Goal: Transaction & Acquisition: Purchase product/service

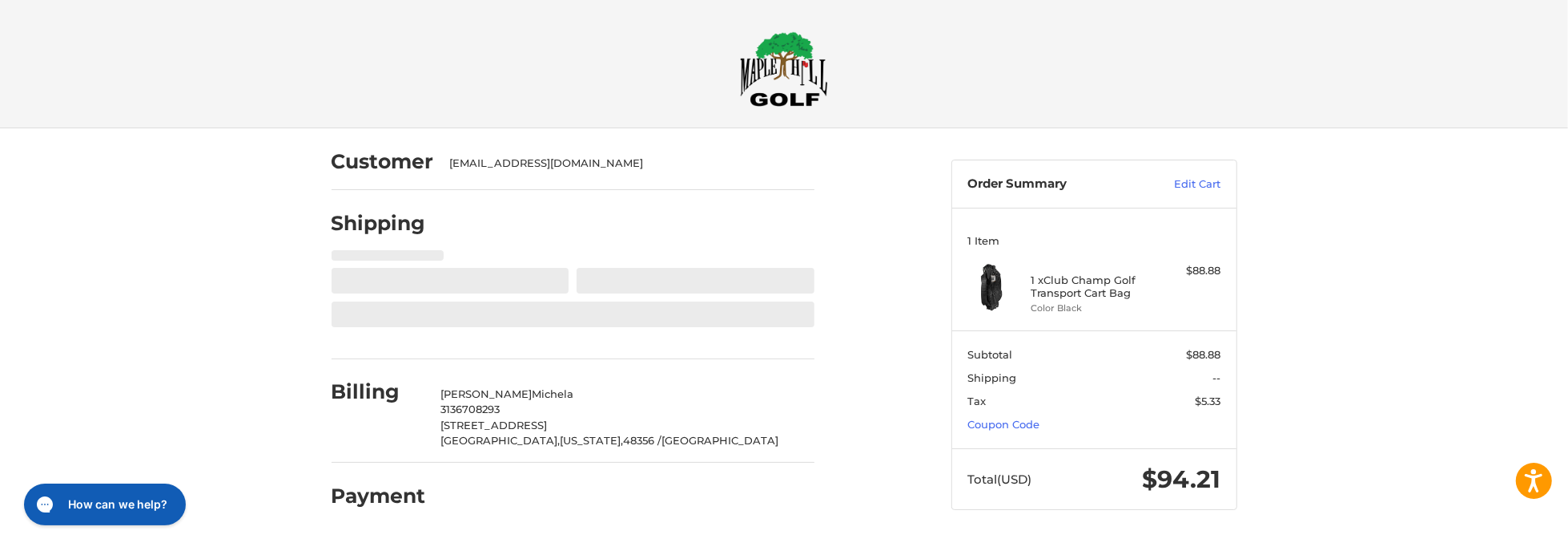
select select "**"
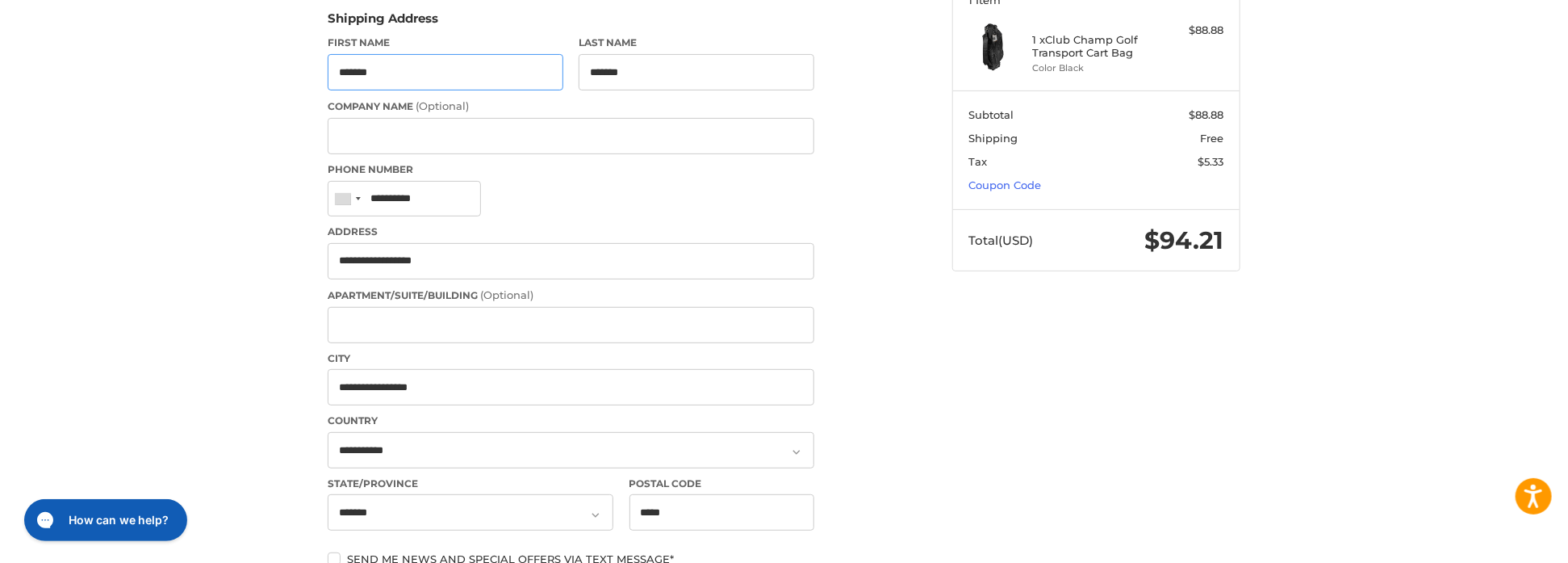
scroll to position [161, 0]
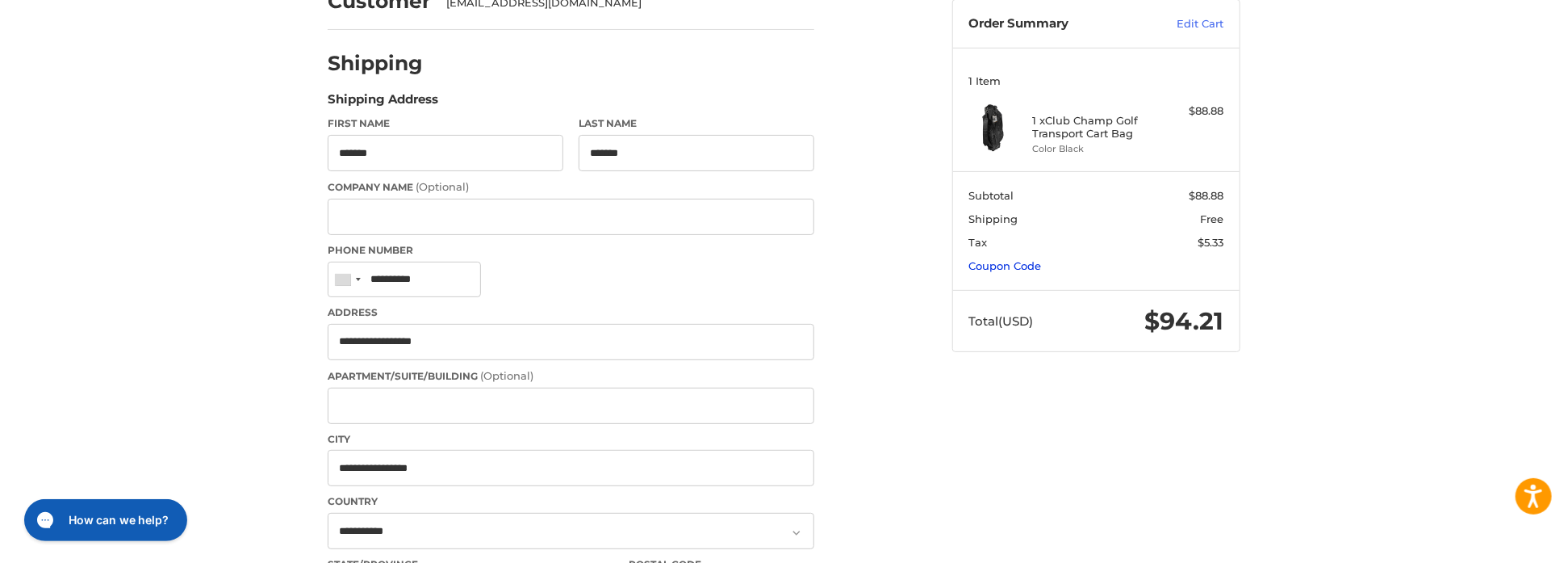
click at [999, 267] on link "Coupon Code" at bounding box center [1005, 266] width 72 height 13
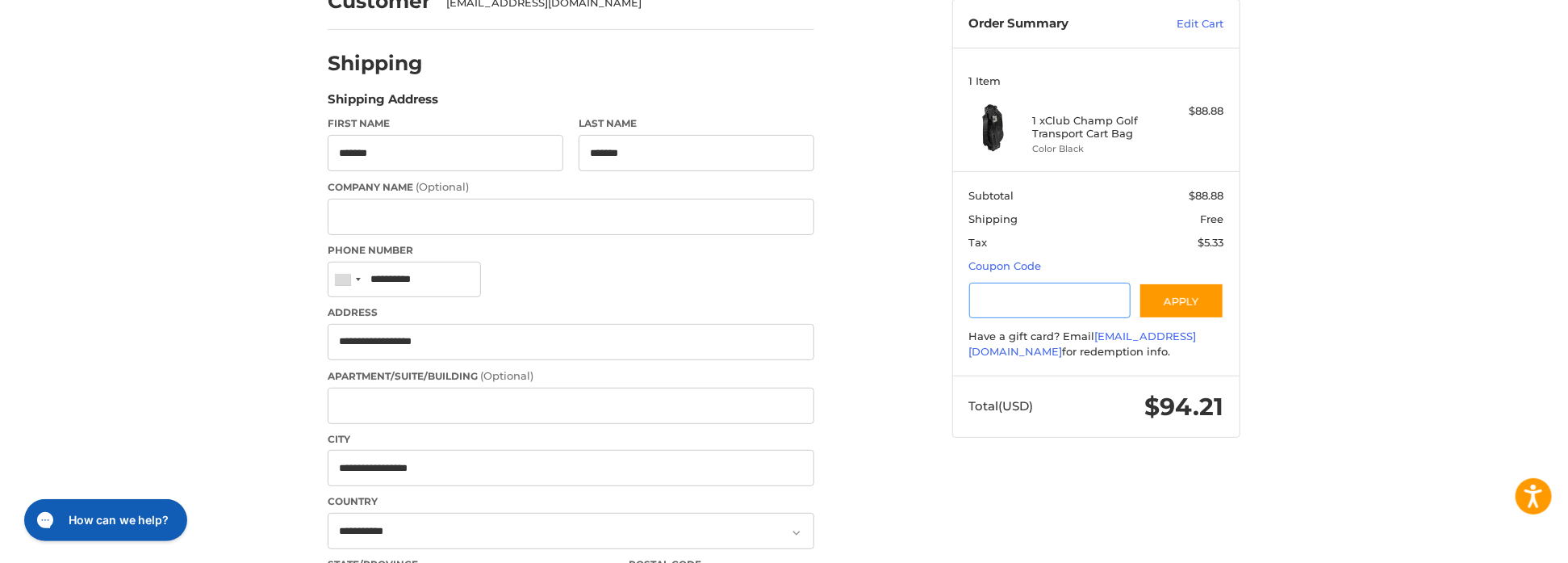
click at [1089, 302] on input "Gift Certificate or Coupon Code" at bounding box center [1050, 300] width 162 height 36
type input "********"
click at [1176, 293] on button "Apply" at bounding box center [1181, 300] width 85 height 36
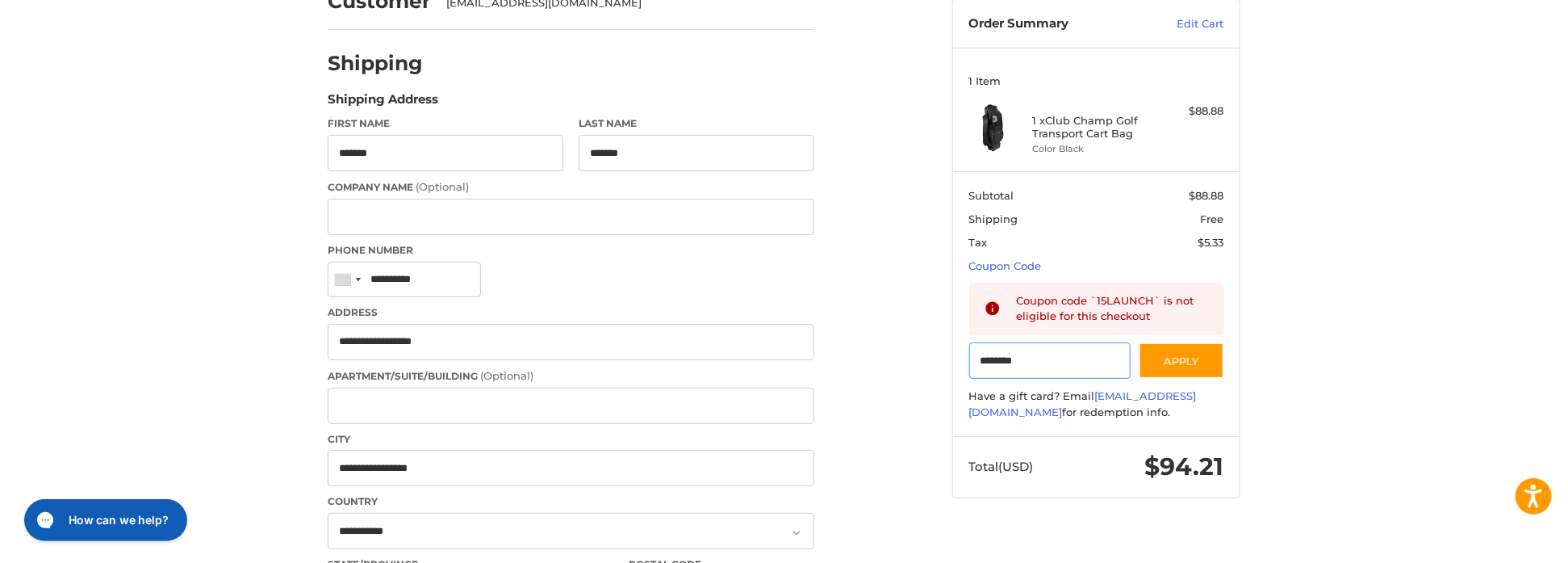
drag, startPoint x: 1057, startPoint y: 364, endPoint x: 960, endPoint y: 364, distance: 97.0
click at [960, 364] on section "Subtotal $88.88 Shipping Free Tax $5.33 Coupon Code Gift Certificate or Coupon …" at bounding box center [1097, 304] width 287 height 265
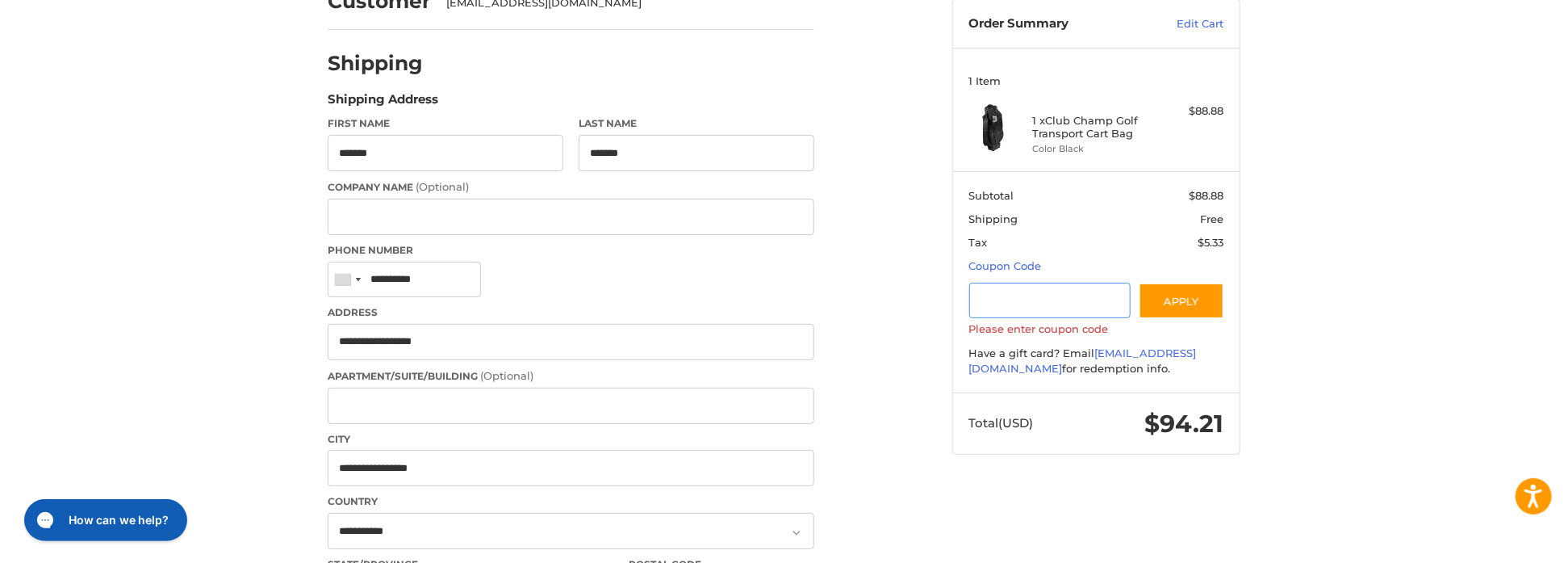
click at [1017, 289] on input "Gift Certificate or Coupon Code" at bounding box center [1050, 300] width 162 height 36
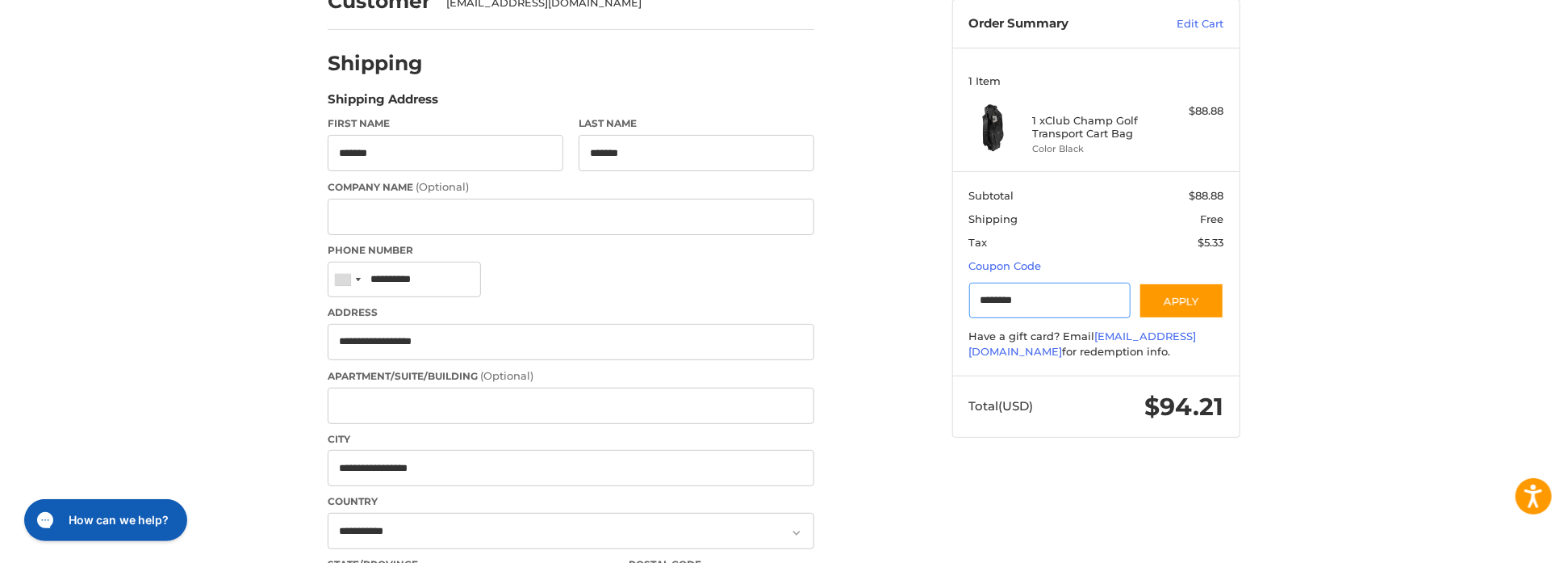
type input "*********"
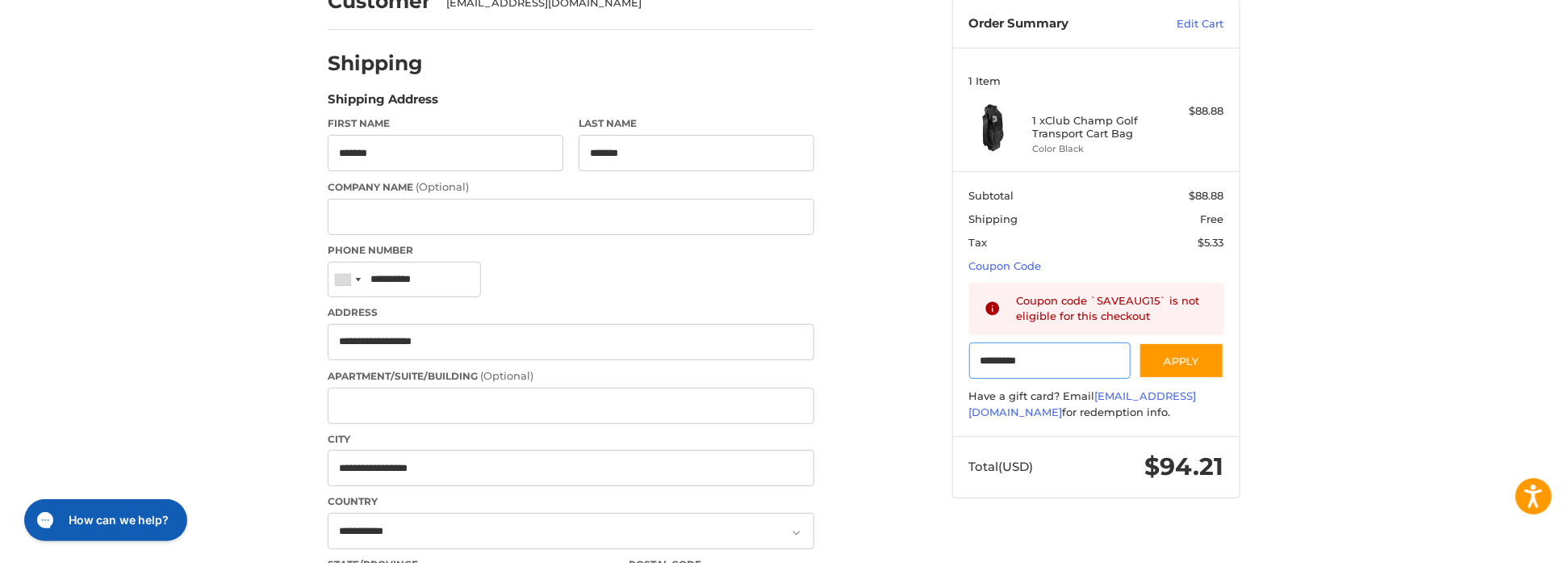
drag, startPoint x: 964, startPoint y: 358, endPoint x: 932, endPoint y: 358, distance: 32.0
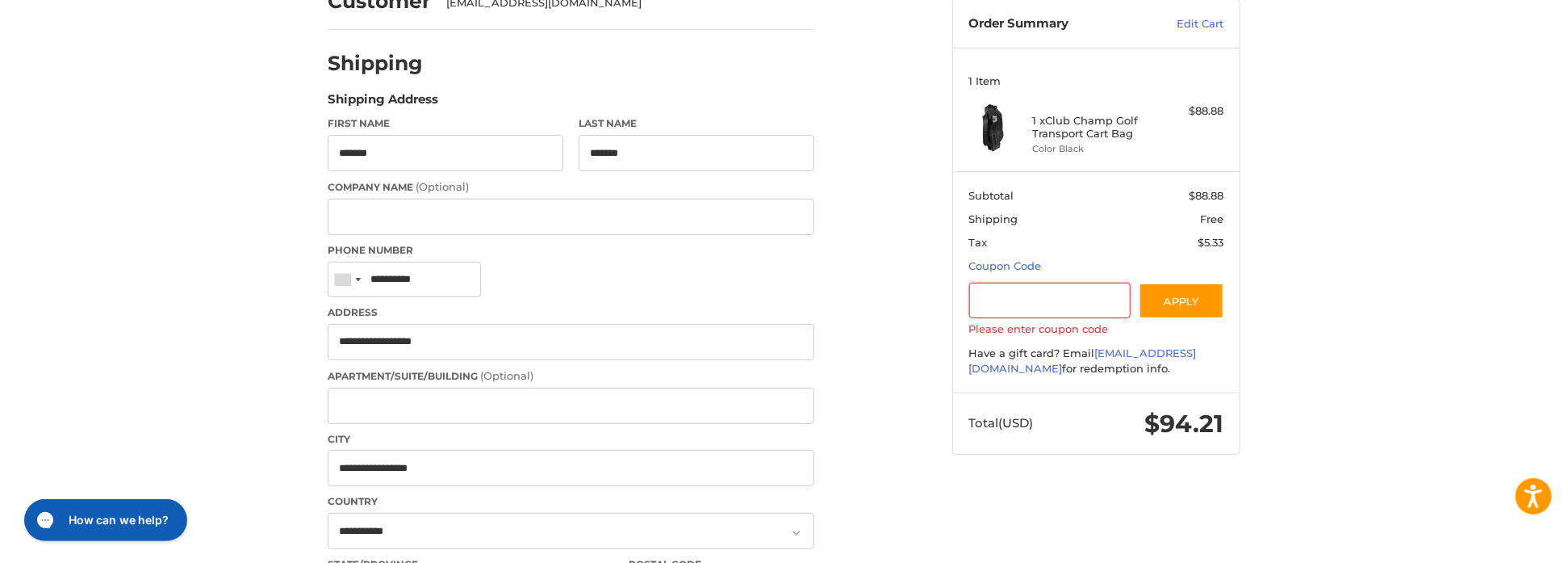
click at [985, 263] on link "Coupon Code" at bounding box center [1005, 266] width 72 height 13
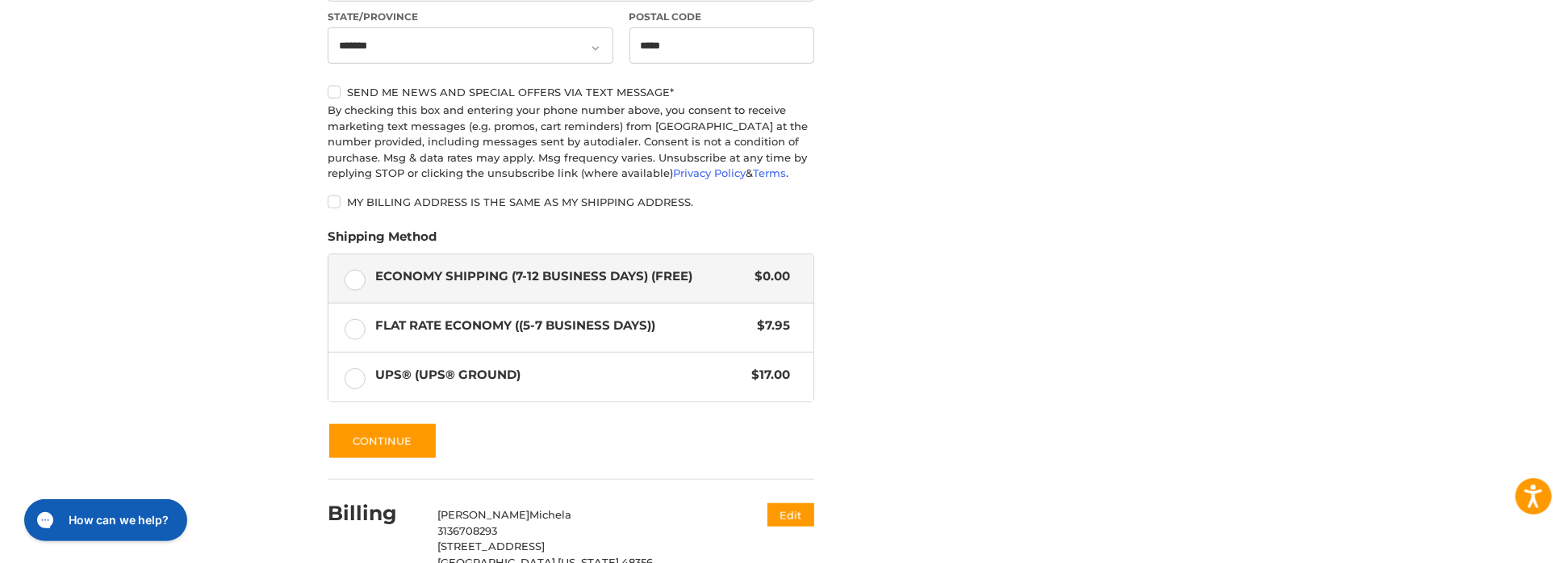
scroll to position [805, 0]
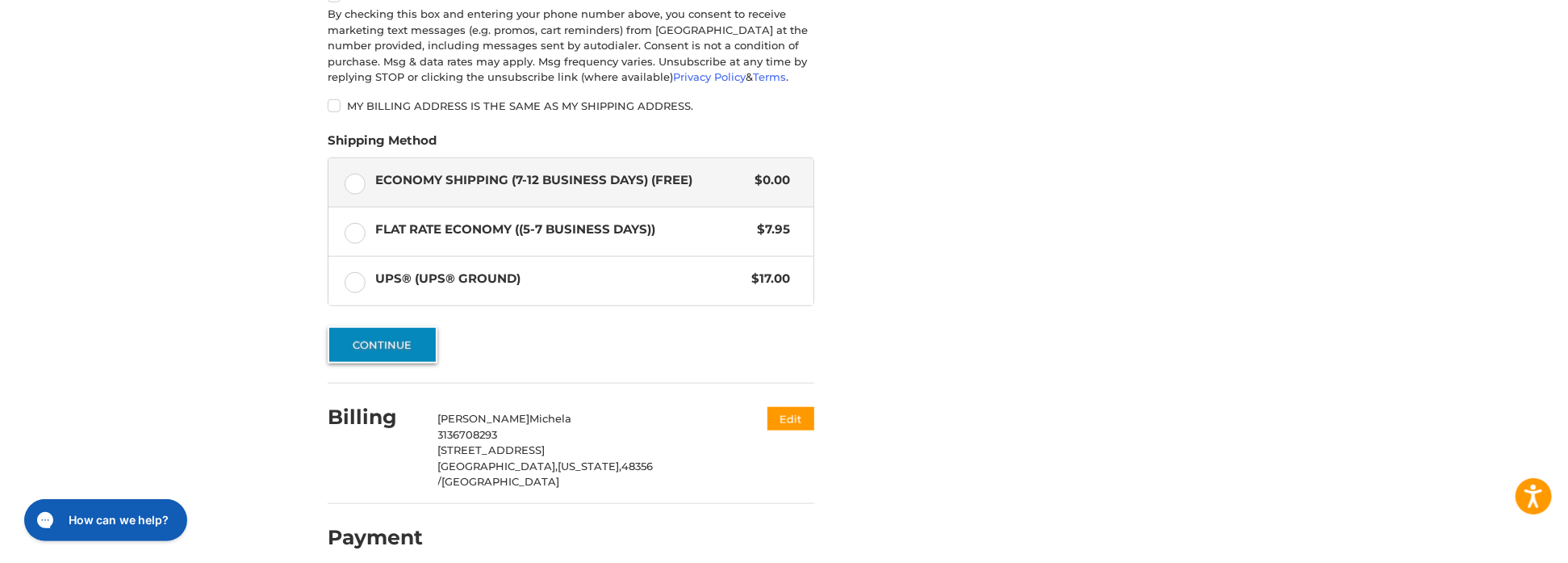
click at [405, 344] on button "Continue" at bounding box center [382, 344] width 110 height 37
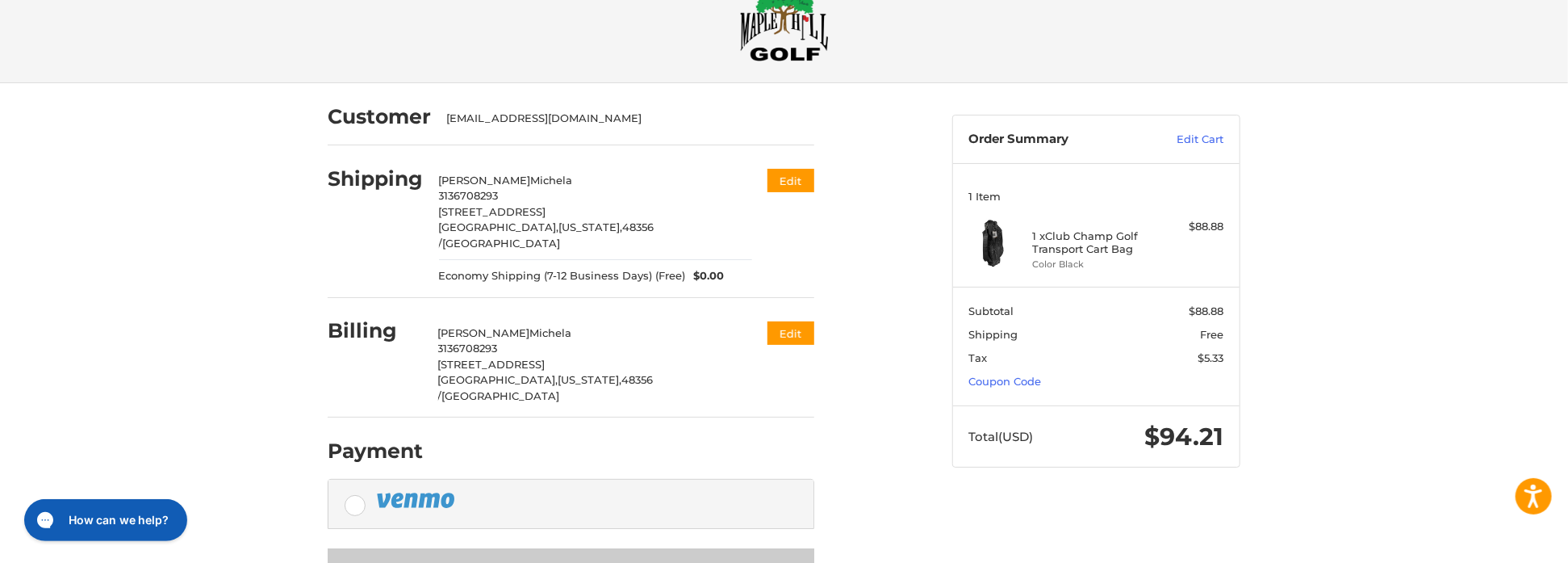
scroll to position [79, 0]
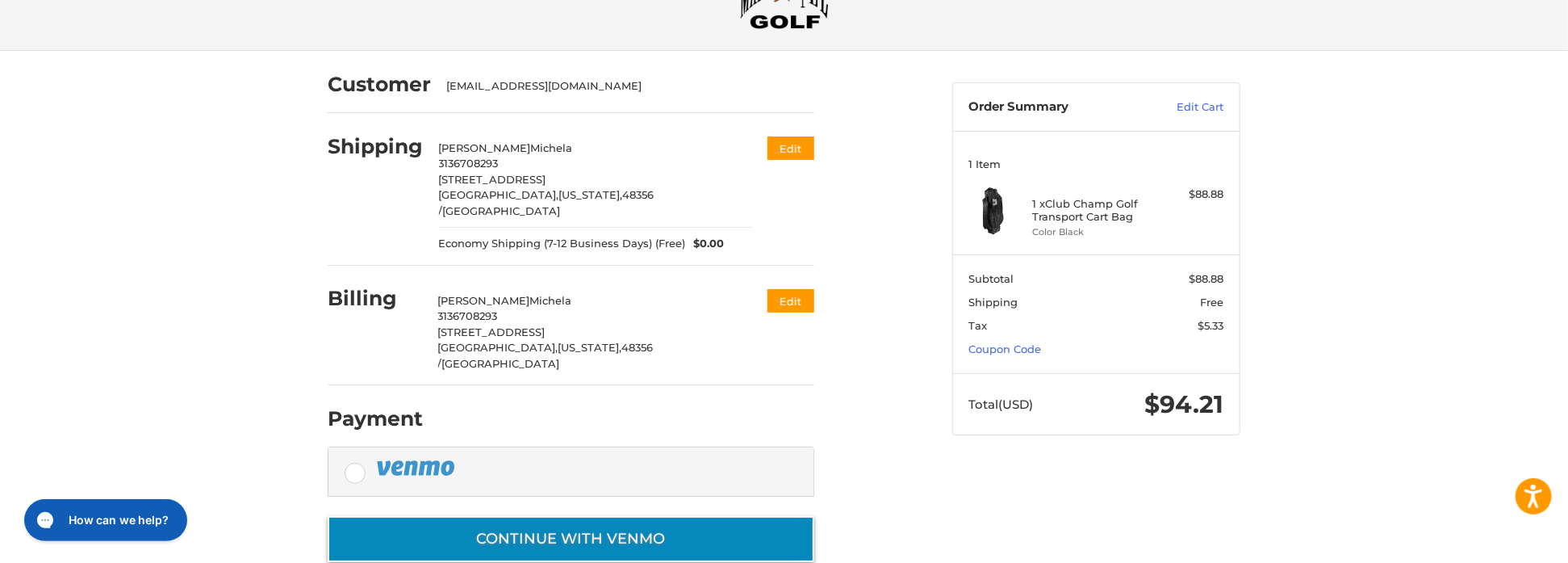
click at [663, 516] on button "Continue with Venmo" at bounding box center [571, 539] width 487 height 46
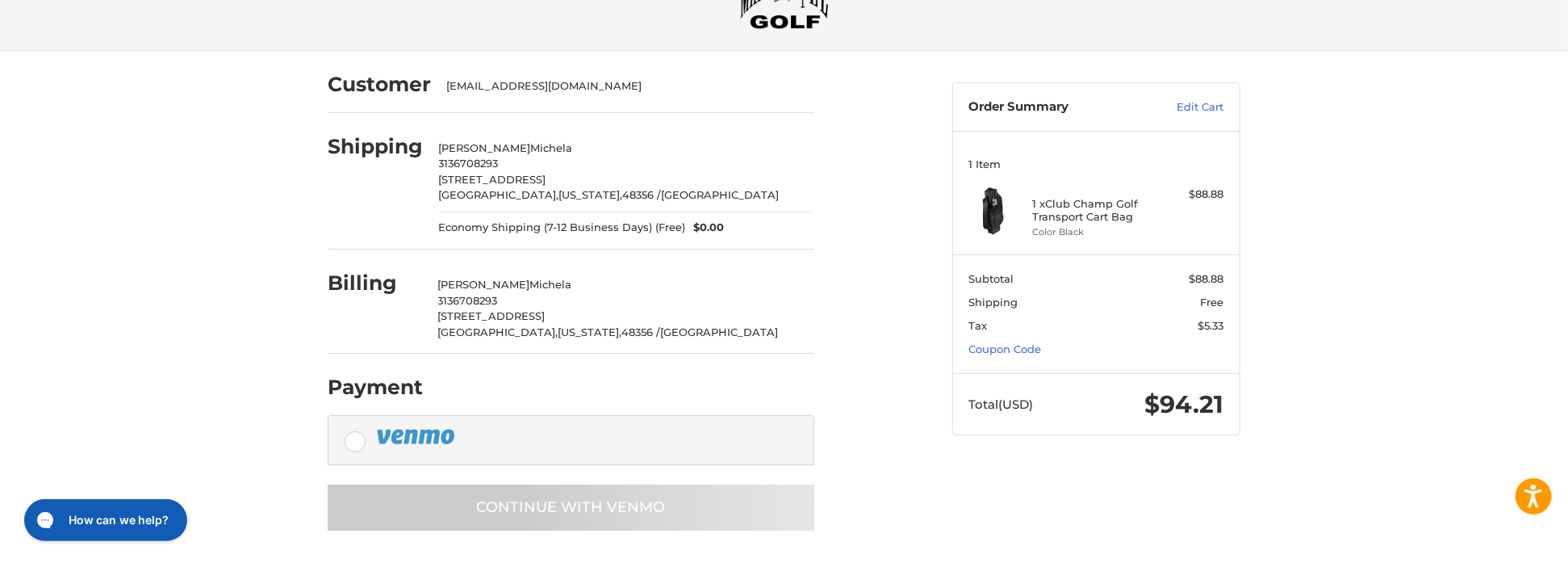
scroll to position [16, 0]
